Goal: Navigation & Orientation: Find specific page/section

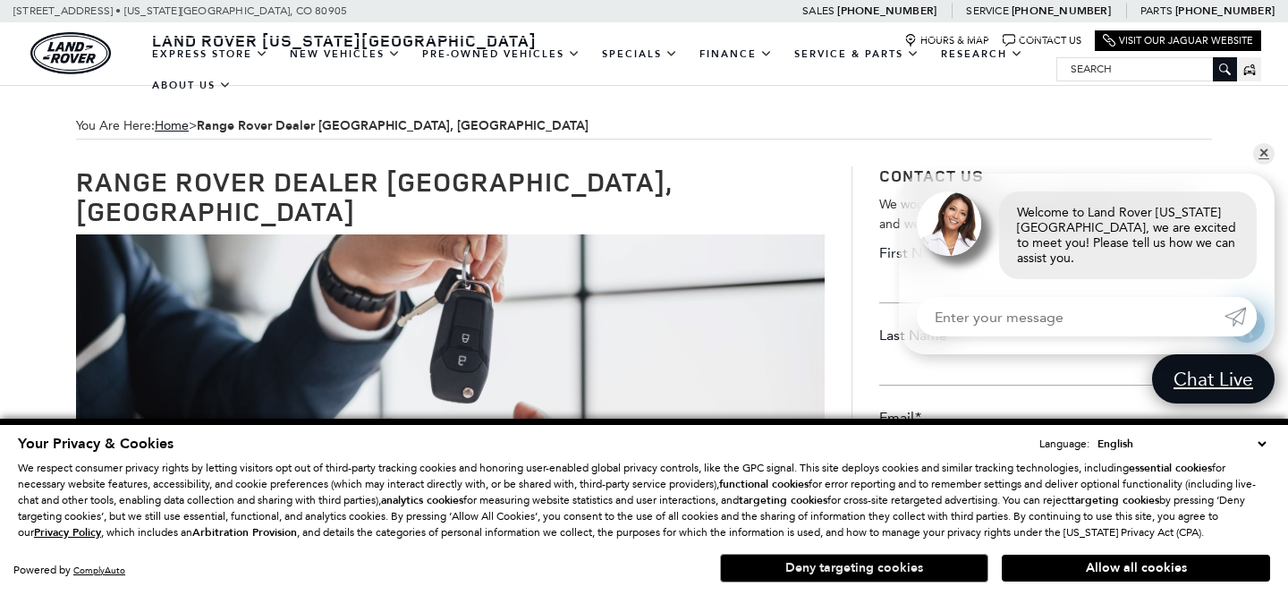
click at [810, 576] on button "Deny targeting cookies" at bounding box center [854, 568] width 268 height 29
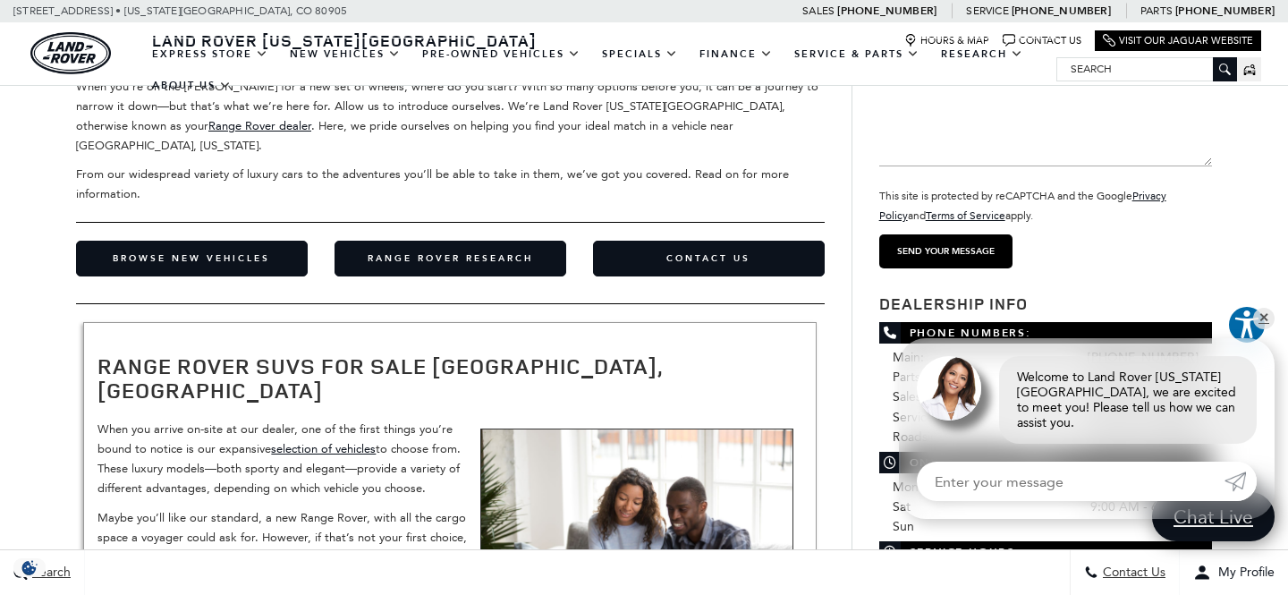
scroll to position [2216, 0]
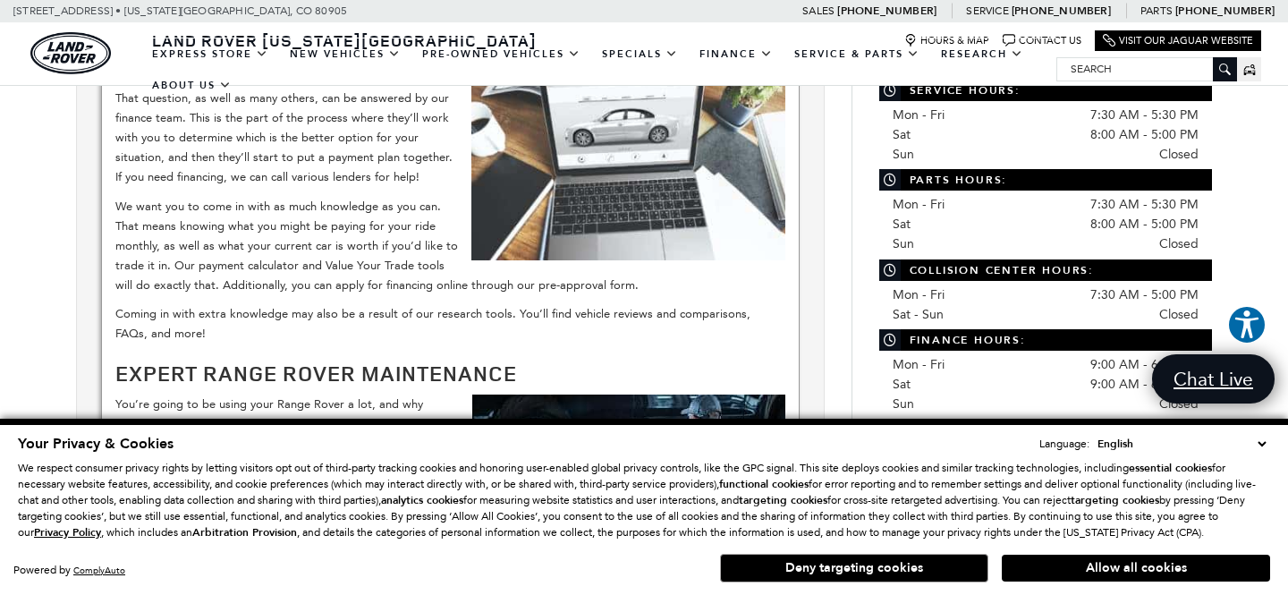
scroll to position [910, 0]
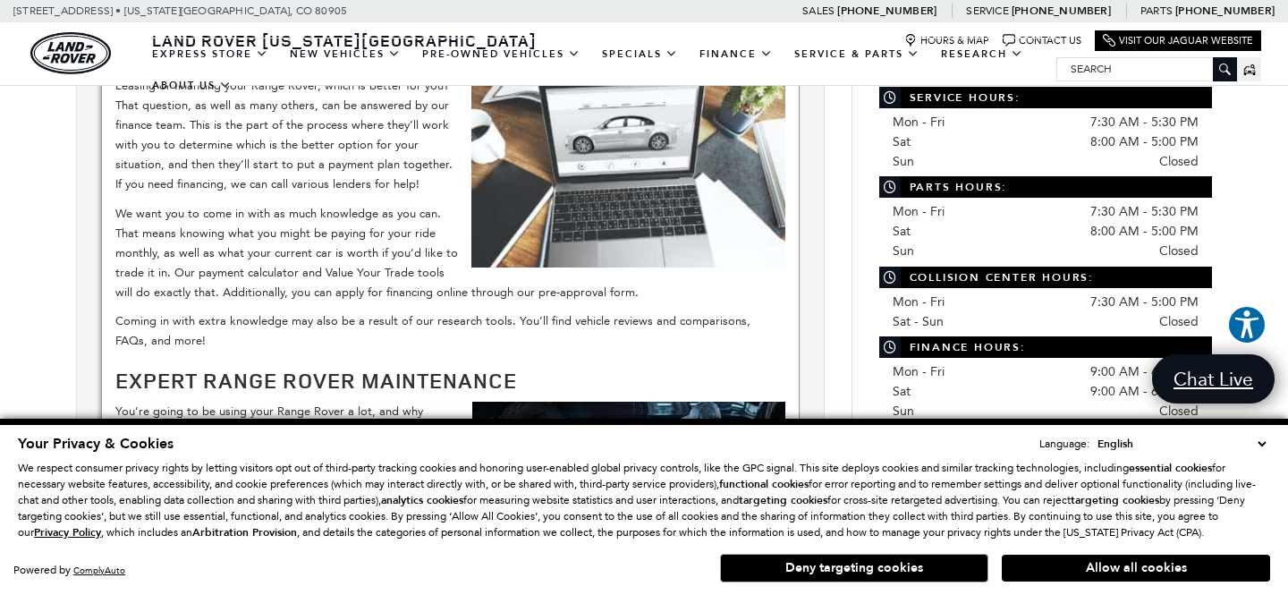
click at [1262, 442] on select "English Spanish / Español English / United Kingdom Korean / 한국어 Vietnamese / Ti…" at bounding box center [1181, 444] width 177 height 18
click at [942, 567] on button "Deny targeting cookies" at bounding box center [854, 568] width 268 height 29
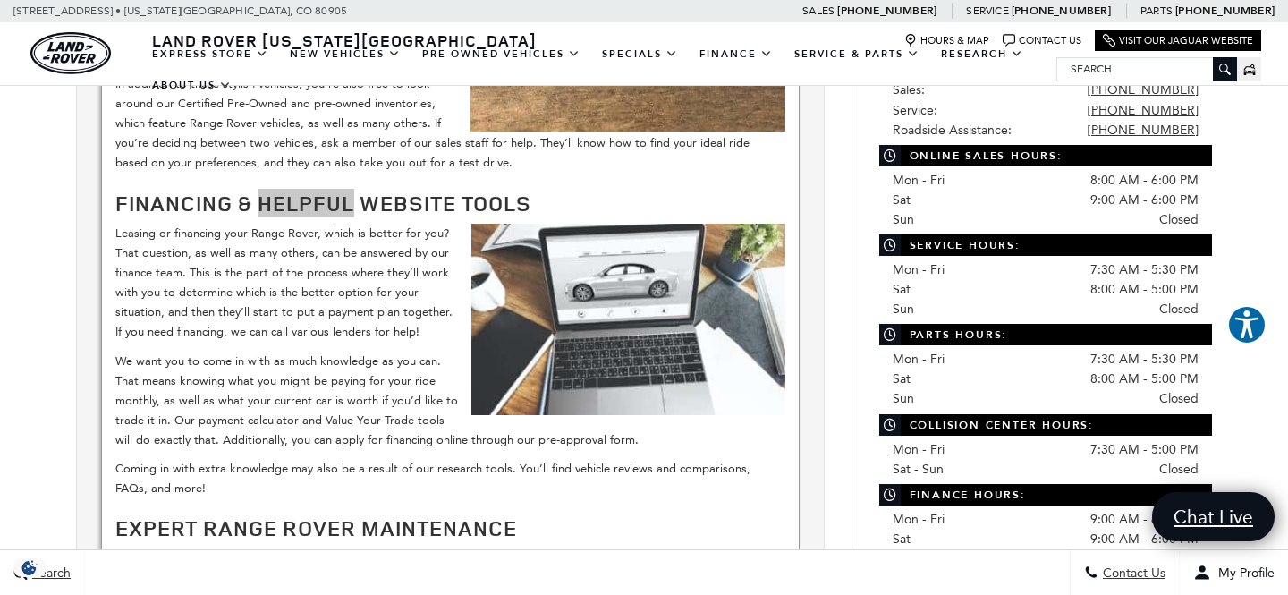
scroll to position [763, 0]
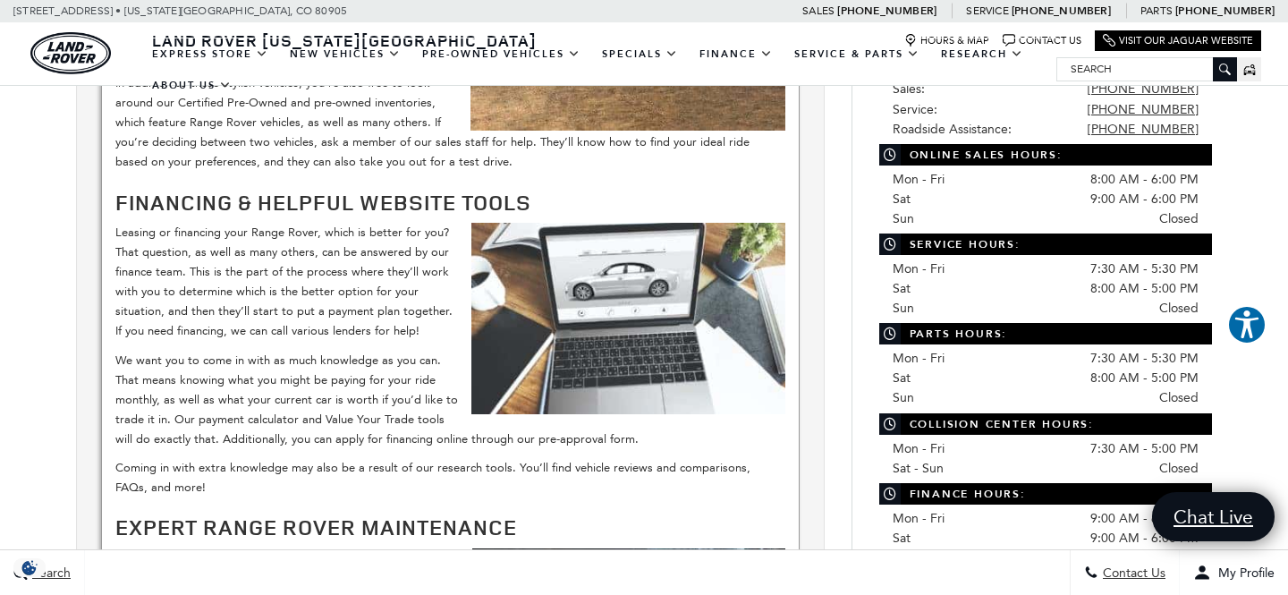
click at [711, 182] on div "​ Get Ready for New Adventures with a Range Rover from Our Inventory So, the ti…" at bounding box center [450, 352] width 698 height 1085
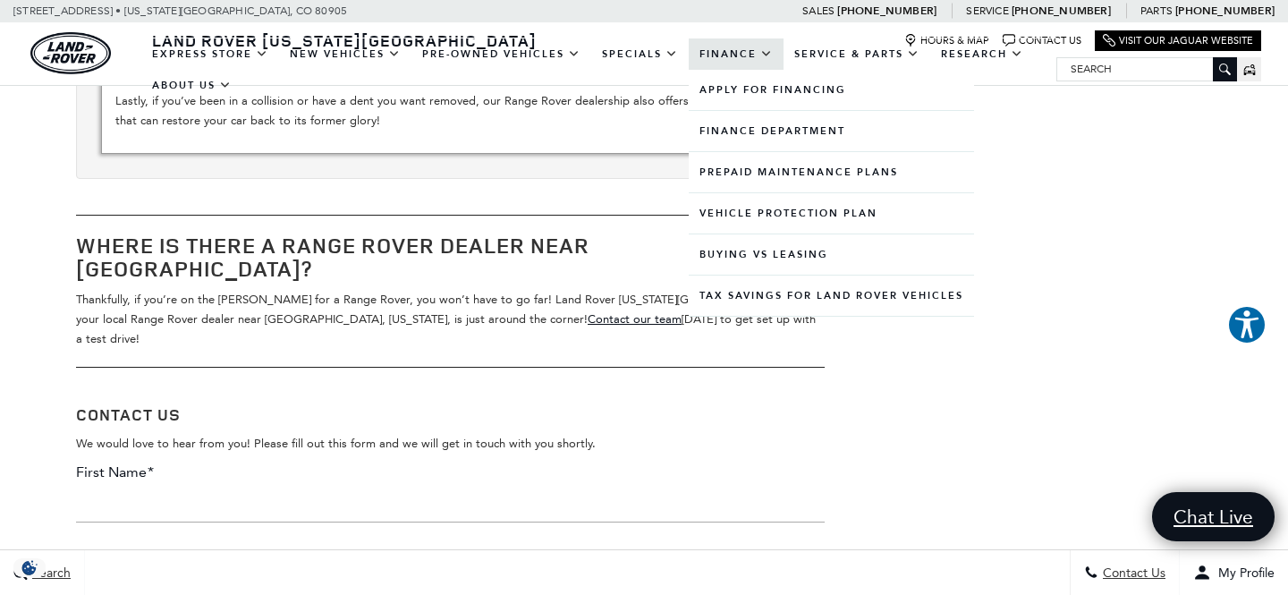
scroll to position [2308, 0]
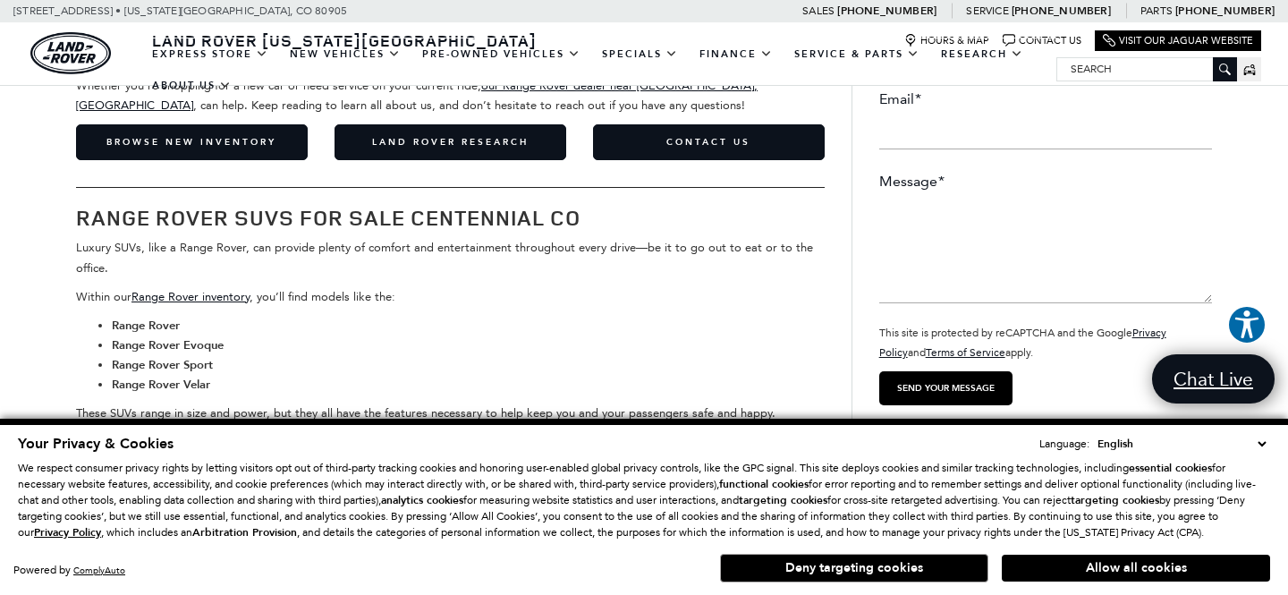
scroll to position [303, 0]
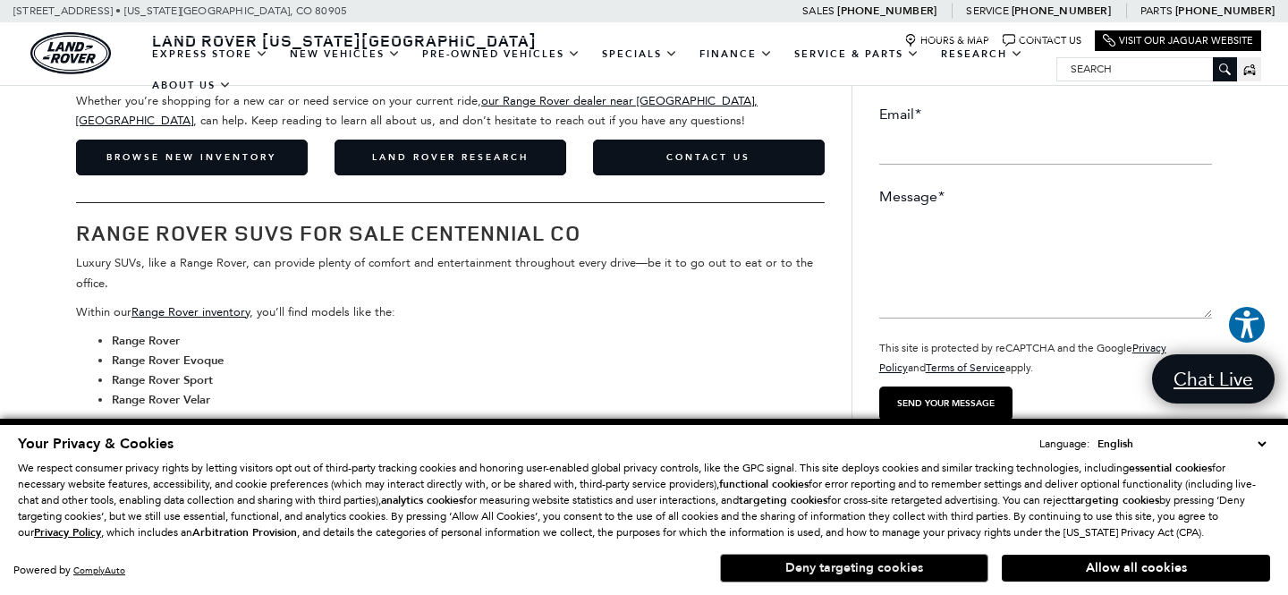
click at [775, 569] on button "Deny targeting cookies" at bounding box center [854, 568] width 268 height 29
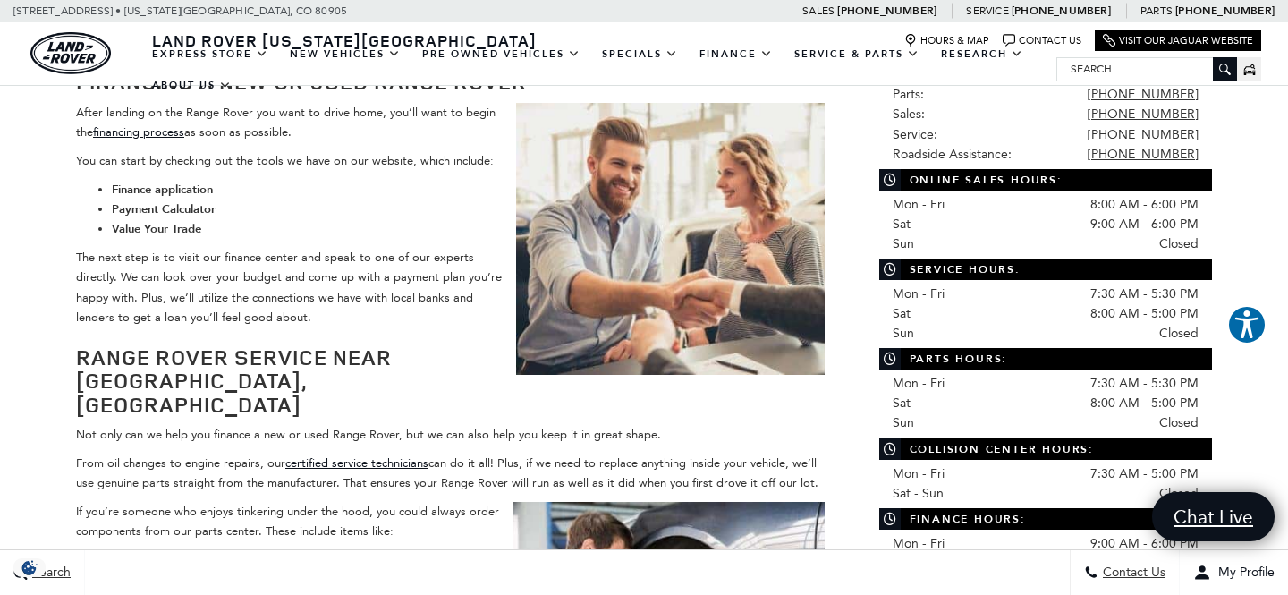
scroll to position [1991, 0]
